Goal: Find specific page/section: Find specific page/section

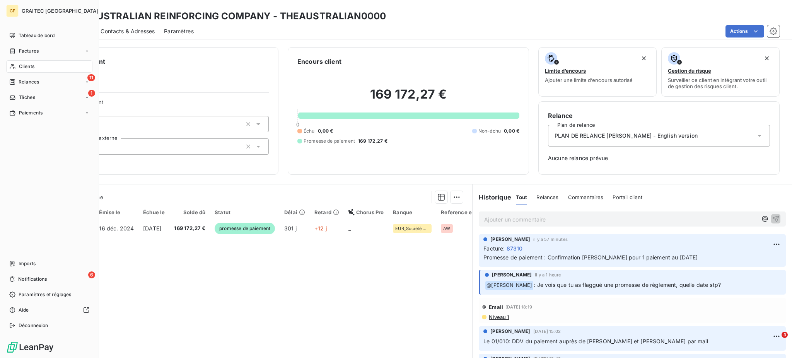
click at [31, 66] on span "Clients" at bounding box center [26, 66] width 15 height 7
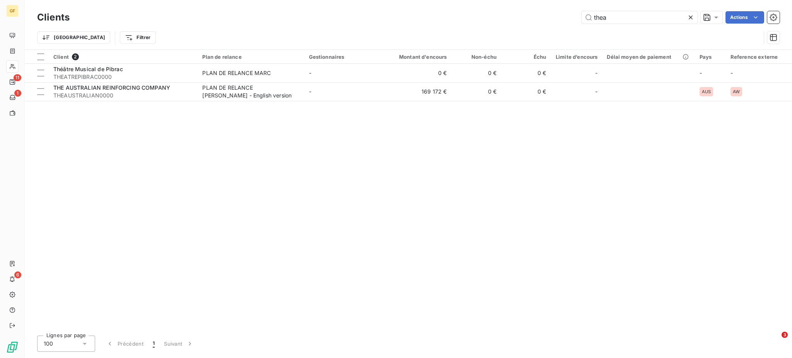
drag, startPoint x: 641, startPoint y: 13, endPoint x: 516, endPoint y: 36, distance: 126.9
click at [528, 31] on div "Clients thea Actions Trier Filtrer" at bounding box center [408, 29] width 742 height 40
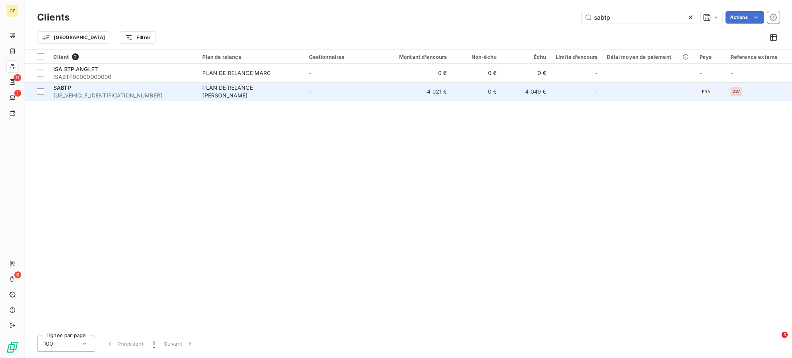
type input "sabtp"
click at [259, 95] on div "PLAN DE RELANCE [PERSON_NAME]" at bounding box center [250, 91] width 97 height 15
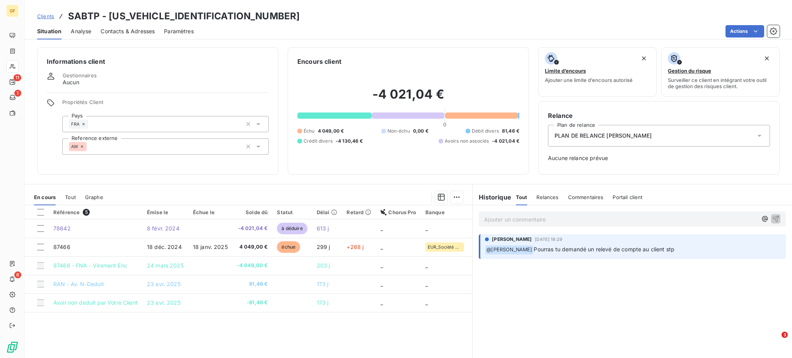
click at [479, 215] on div "Ajouter un commentaire ﻿" at bounding box center [632, 218] width 307 height 15
click at [491, 222] on p "Ajouter un commentaire ﻿" at bounding box center [620, 220] width 273 height 10
